Goal: Task Accomplishment & Management: Use online tool/utility

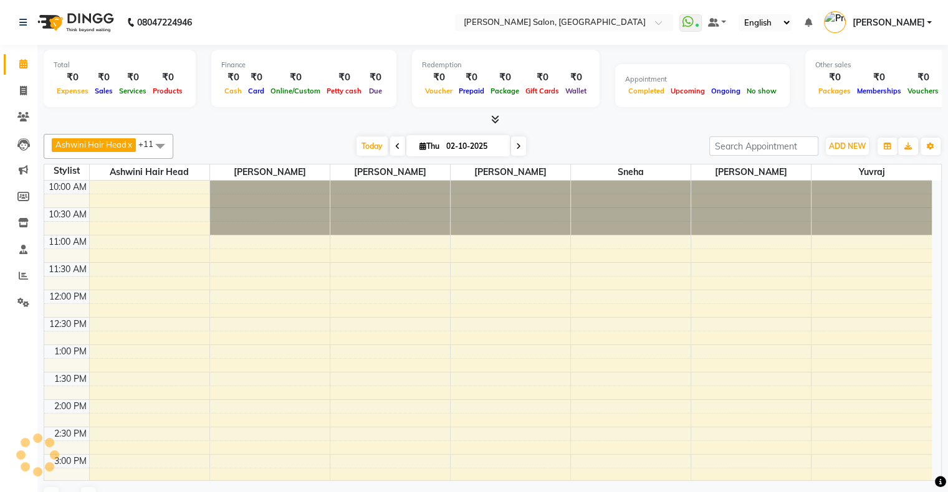
scroll to position [381, 0]
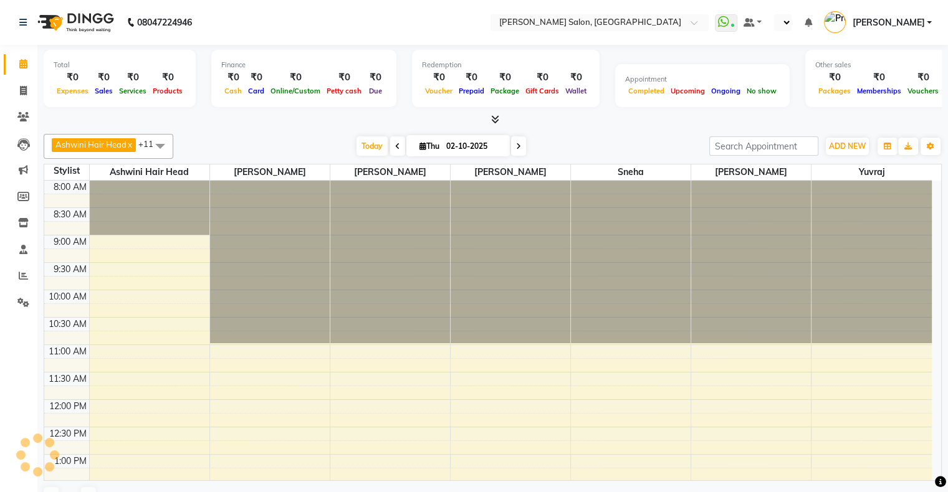
scroll to position [285, 0]
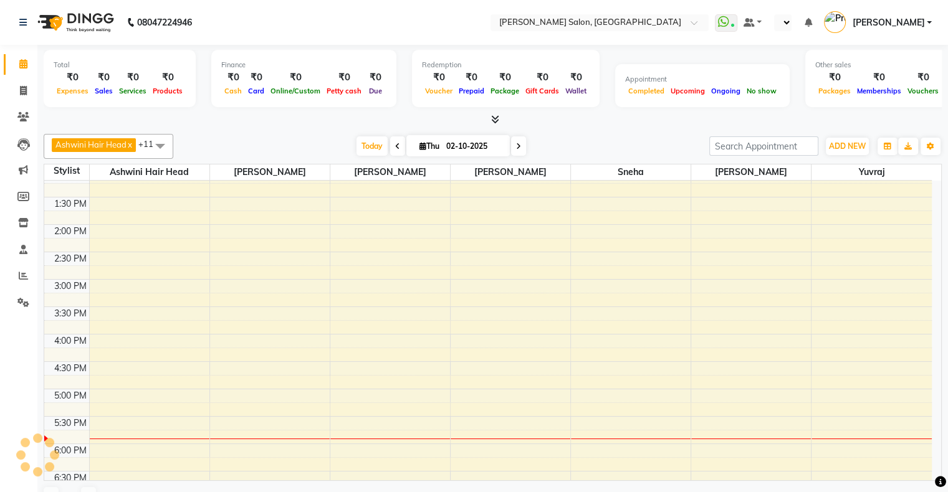
select select "en"
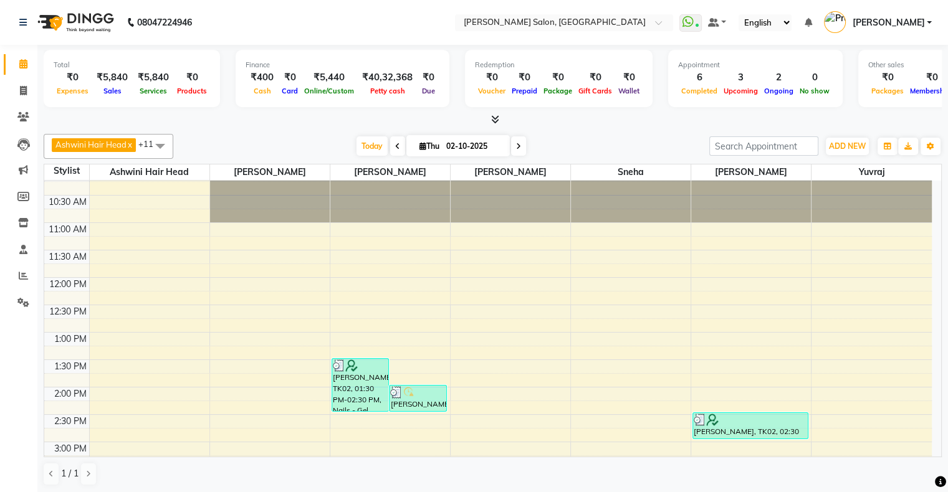
scroll to position [0, 0]
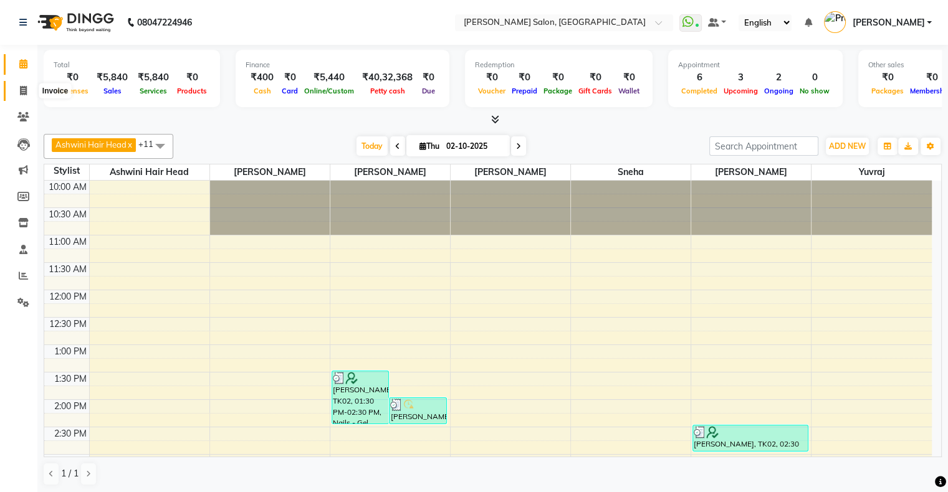
click at [27, 96] on span at bounding box center [23, 91] width 22 height 14
select select "service"
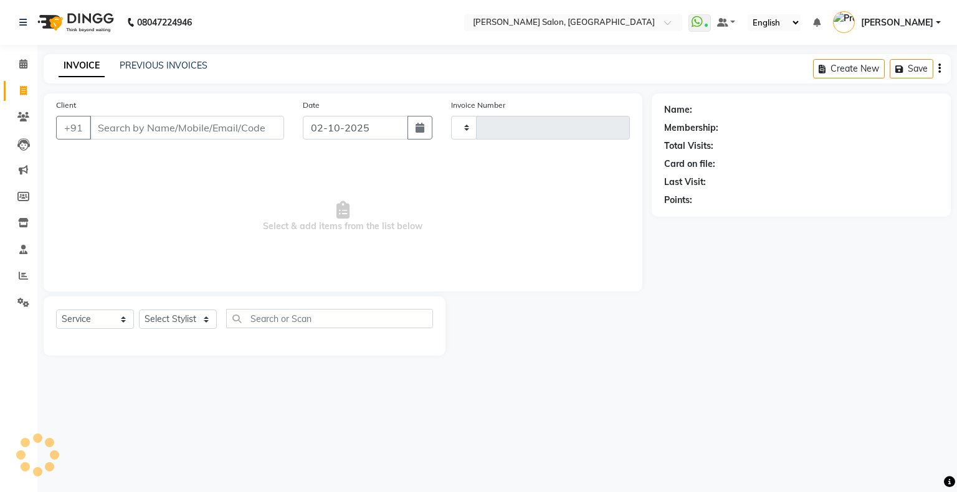
type input "1768"
select select "4073"
click at [194, 61] on link "PREVIOUS INVOICES" at bounding box center [164, 65] width 88 height 11
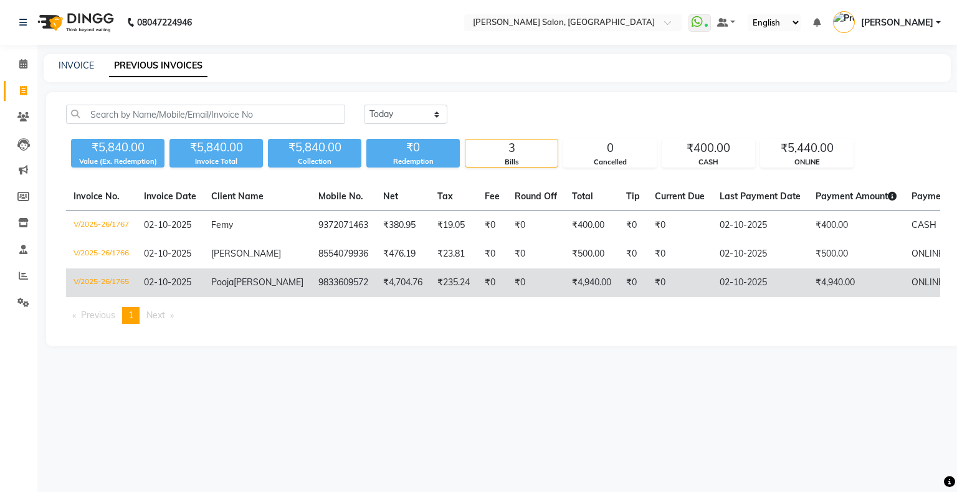
click at [132, 281] on td "V/2025-26/1765" at bounding box center [101, 283] width 70 height 29
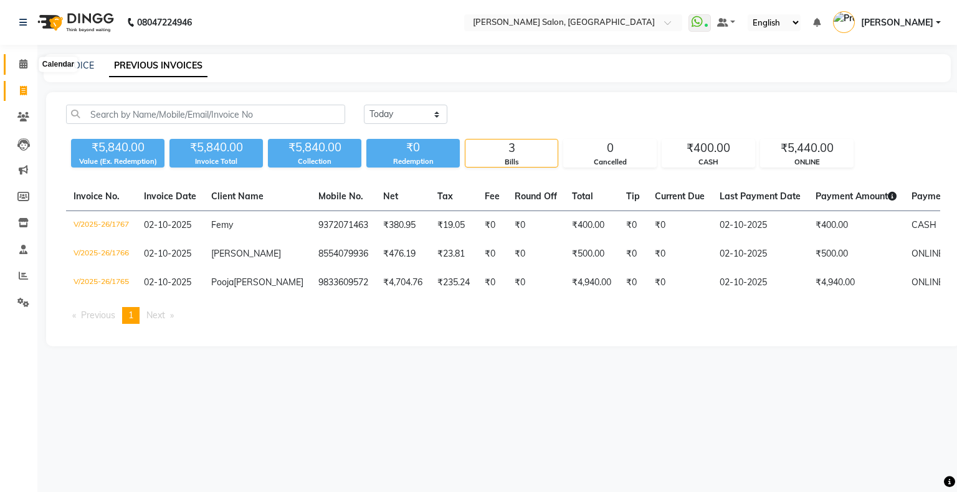
click at [17, 60] on span at bounding box center [23, 64] width 22 height 14
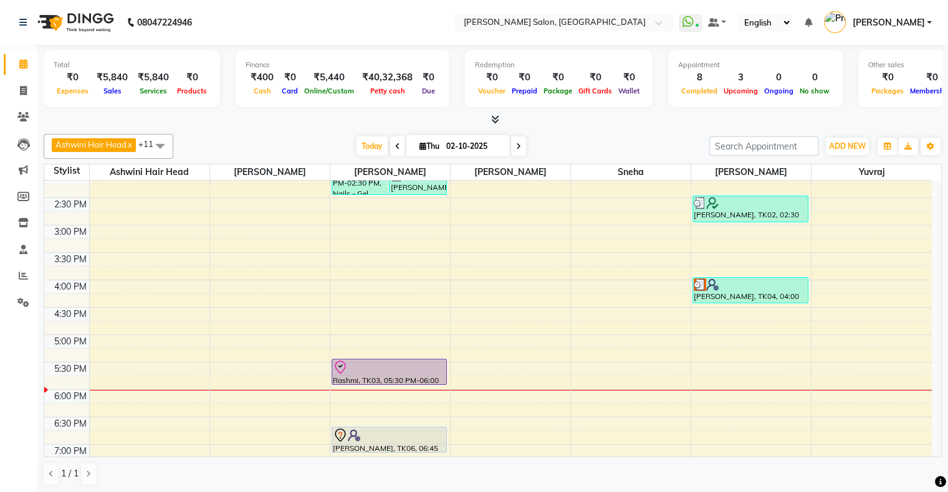
scroll to position [249, 0]
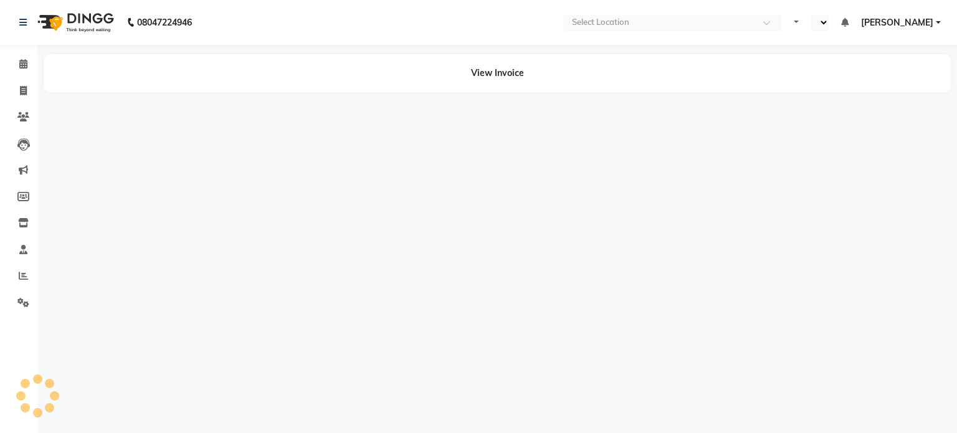
select select "en"
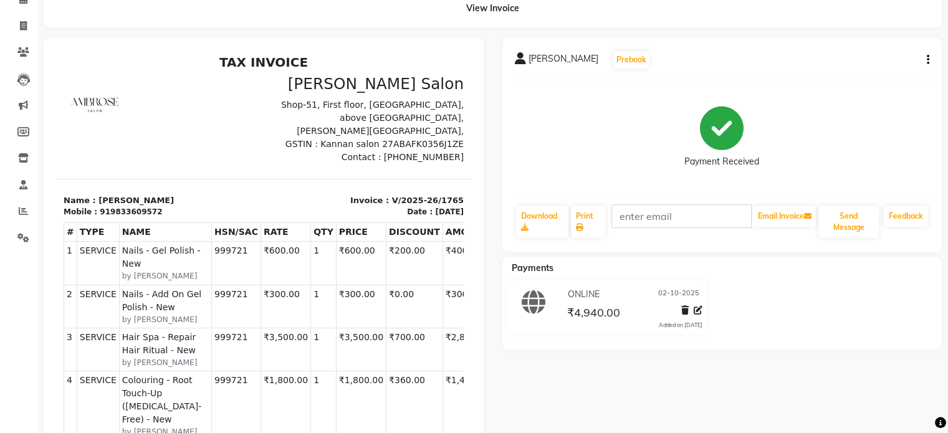
scroll to position [62, 0]
